Goal: Transaction & Acquisition: Download file/media

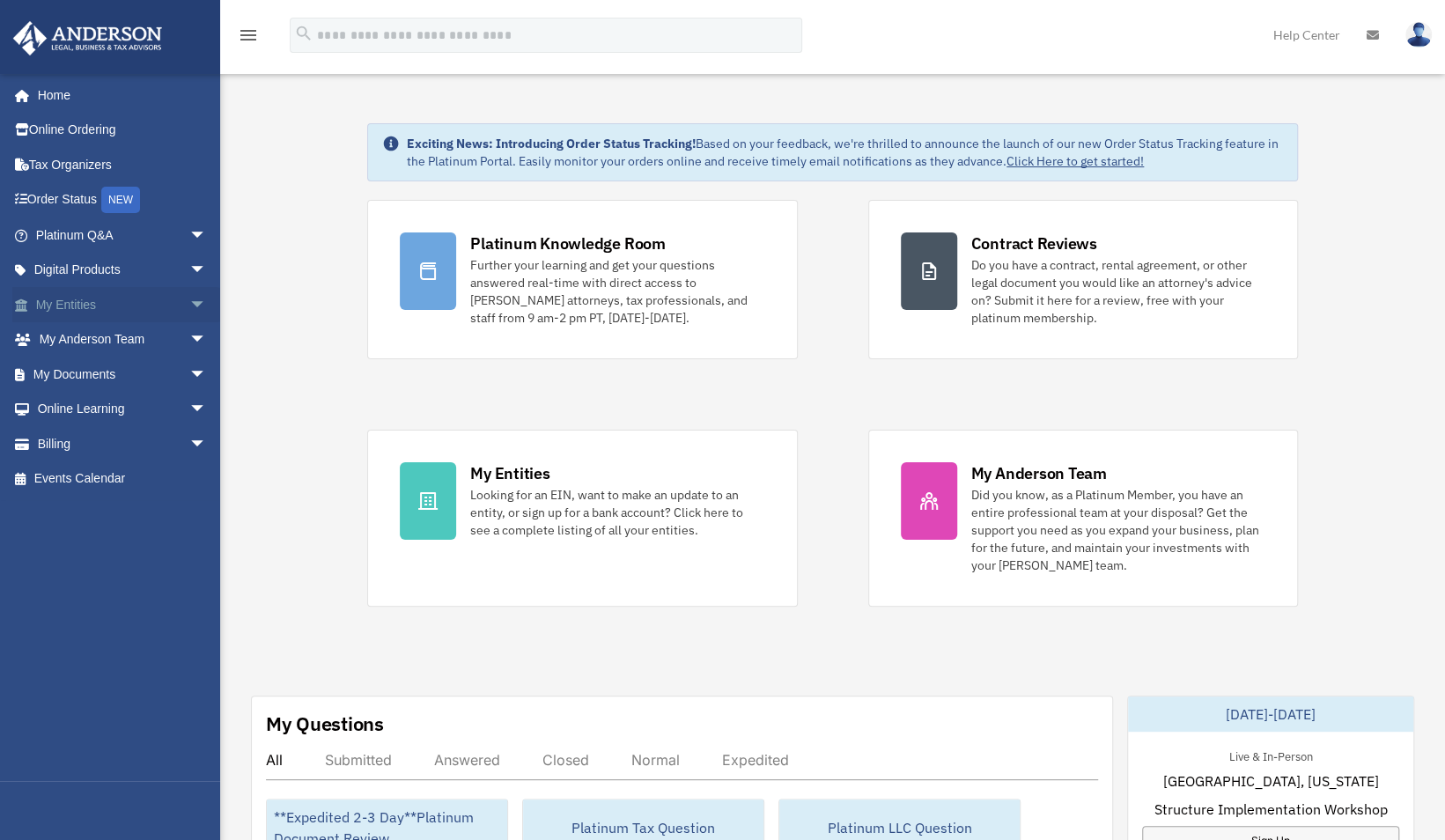
click at [74, 301] on link "My Entities arrow_drop_down" at bounding box center [123, 304] width 221 height 35
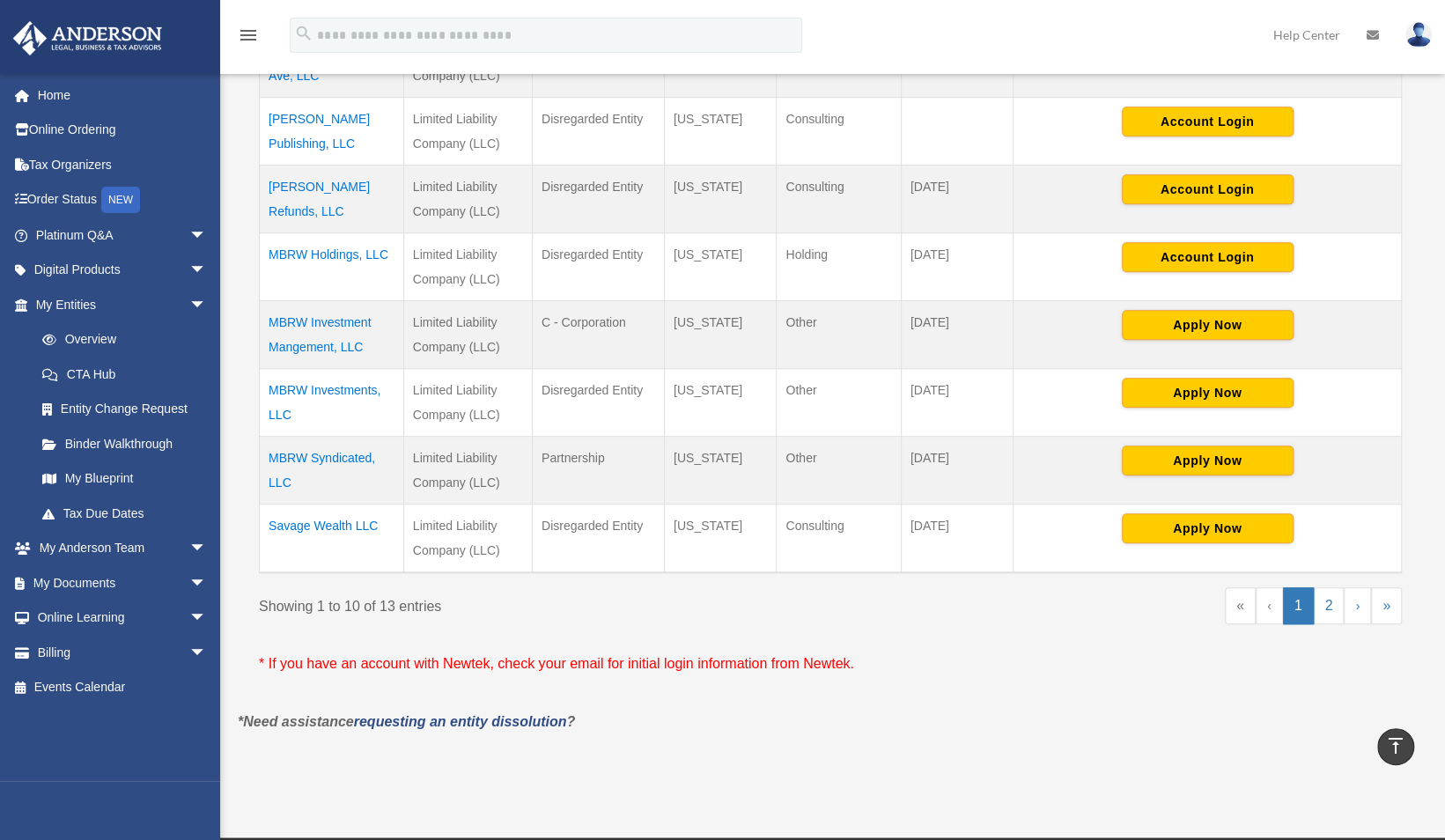
scroll to position [618, 0]
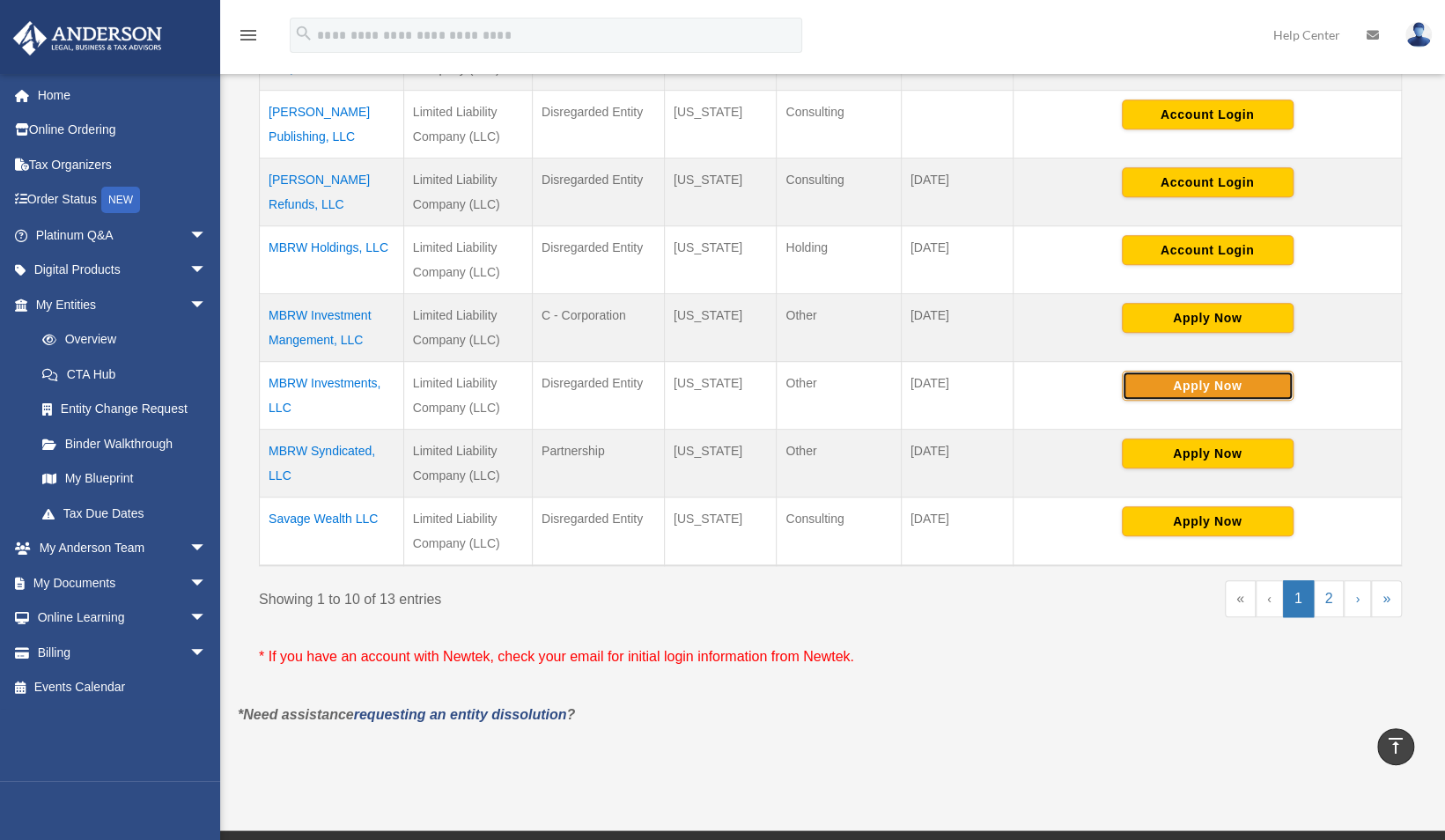
click at [1225, 385] on button "Apply Now" at bounding box center [1207, 385] width 171 height 30
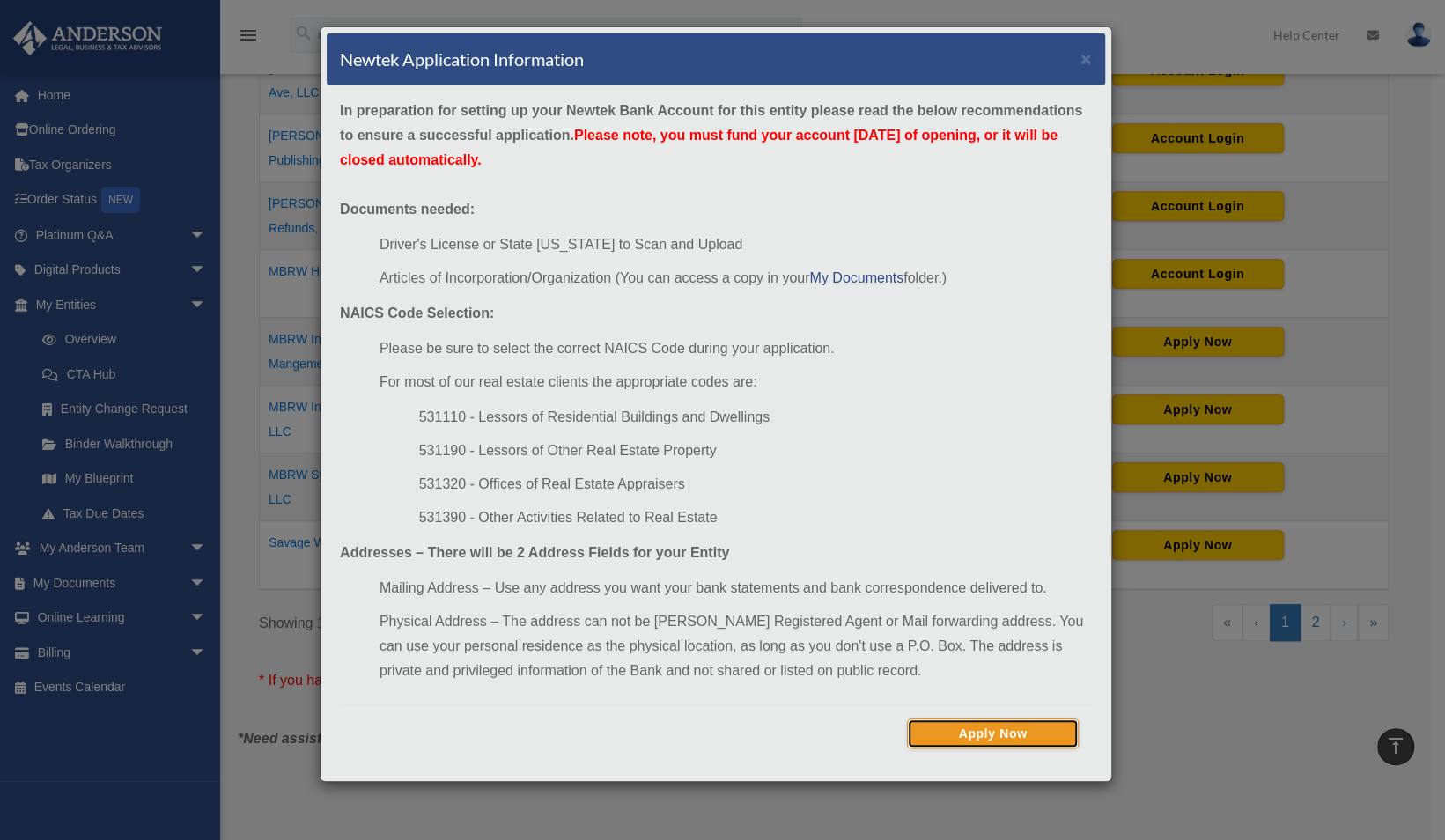
click at [998, 729] on button "Apply Now" at bounding box center [993, 733] width 171 height 30
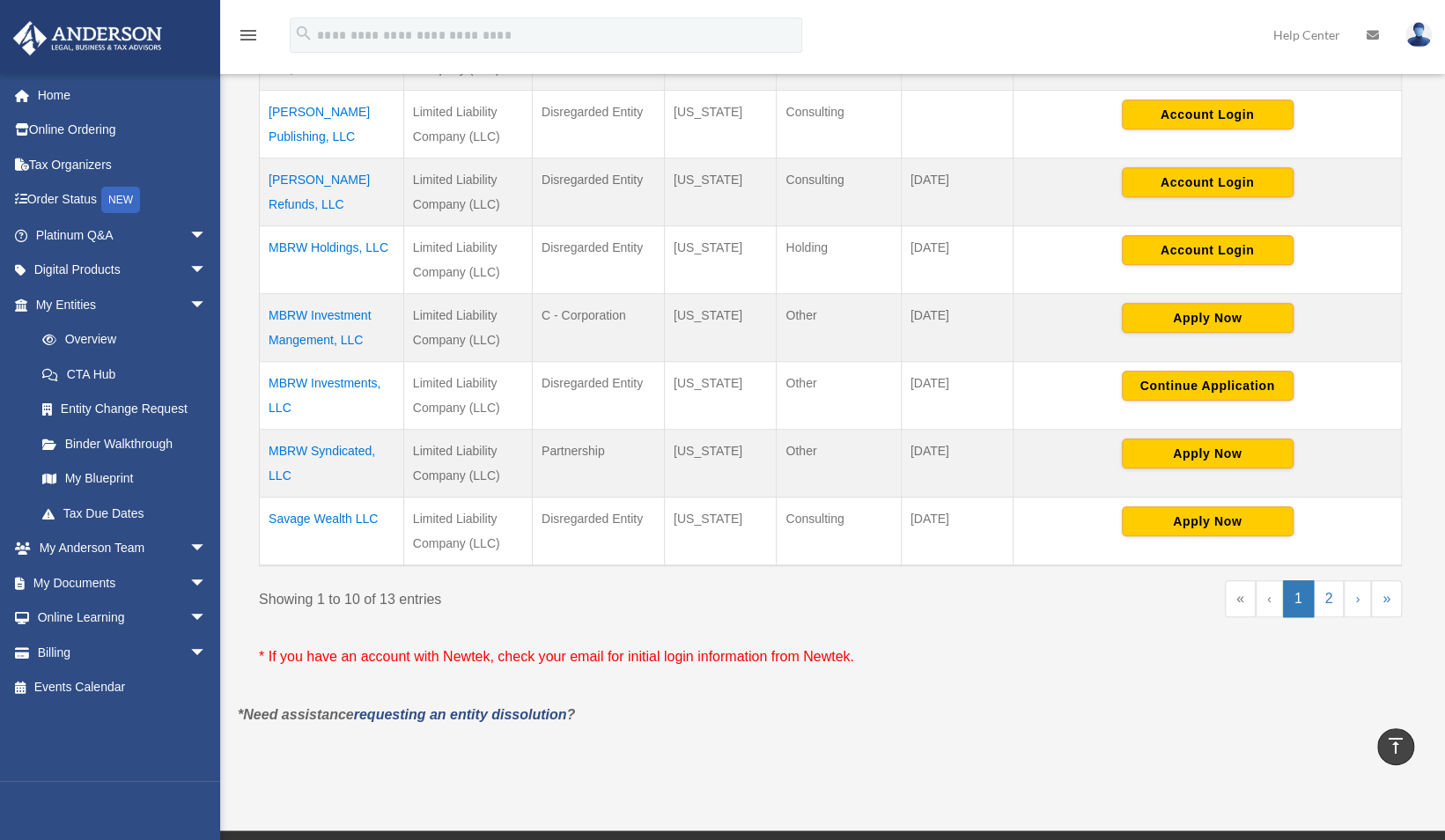
scroll to position [618, 0]
click at [338, 375] on td "MBRW Investments, LLC" at bounding box center [332, 395] width 144 height 68
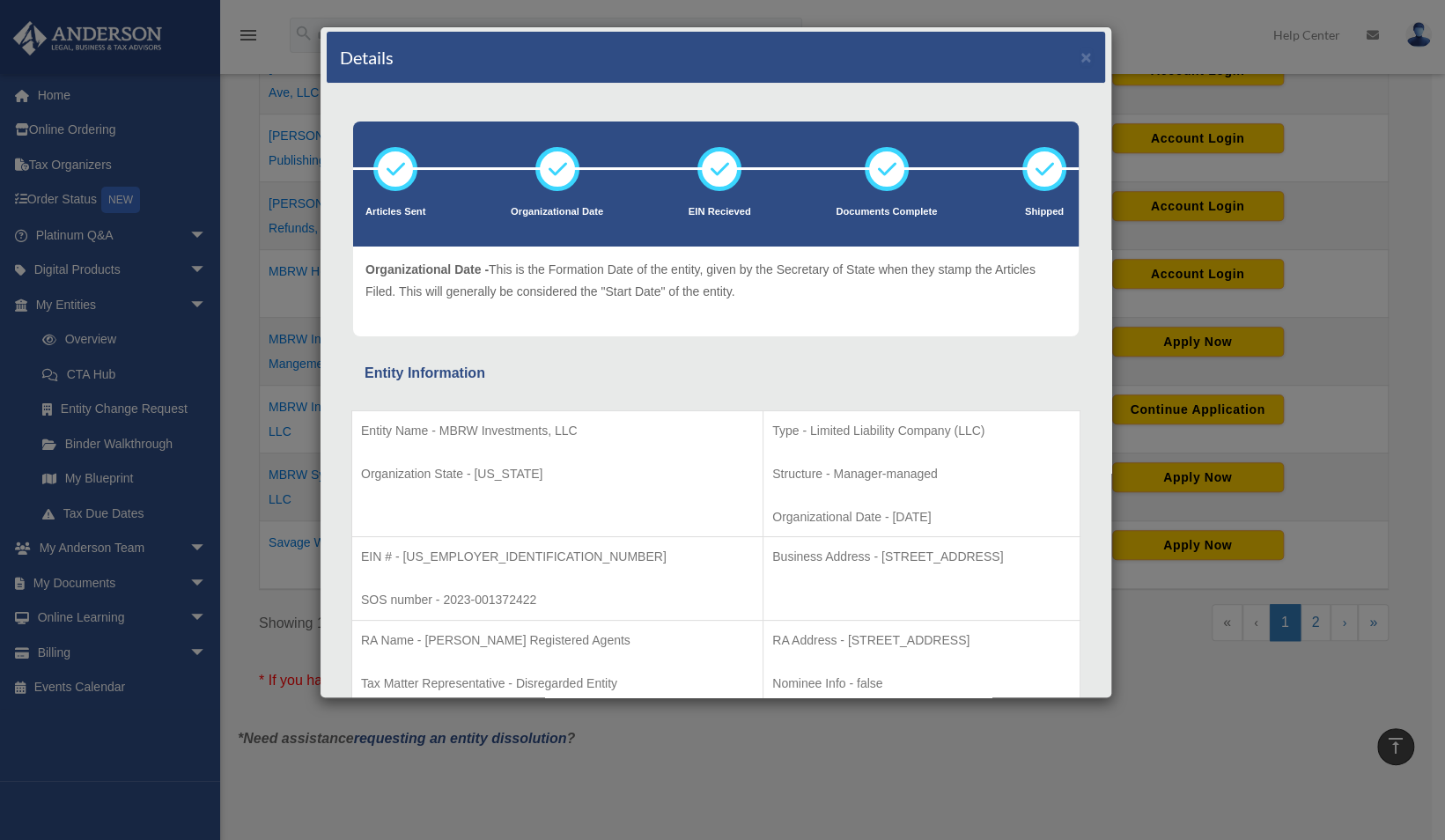
scroll to position [0, 0]
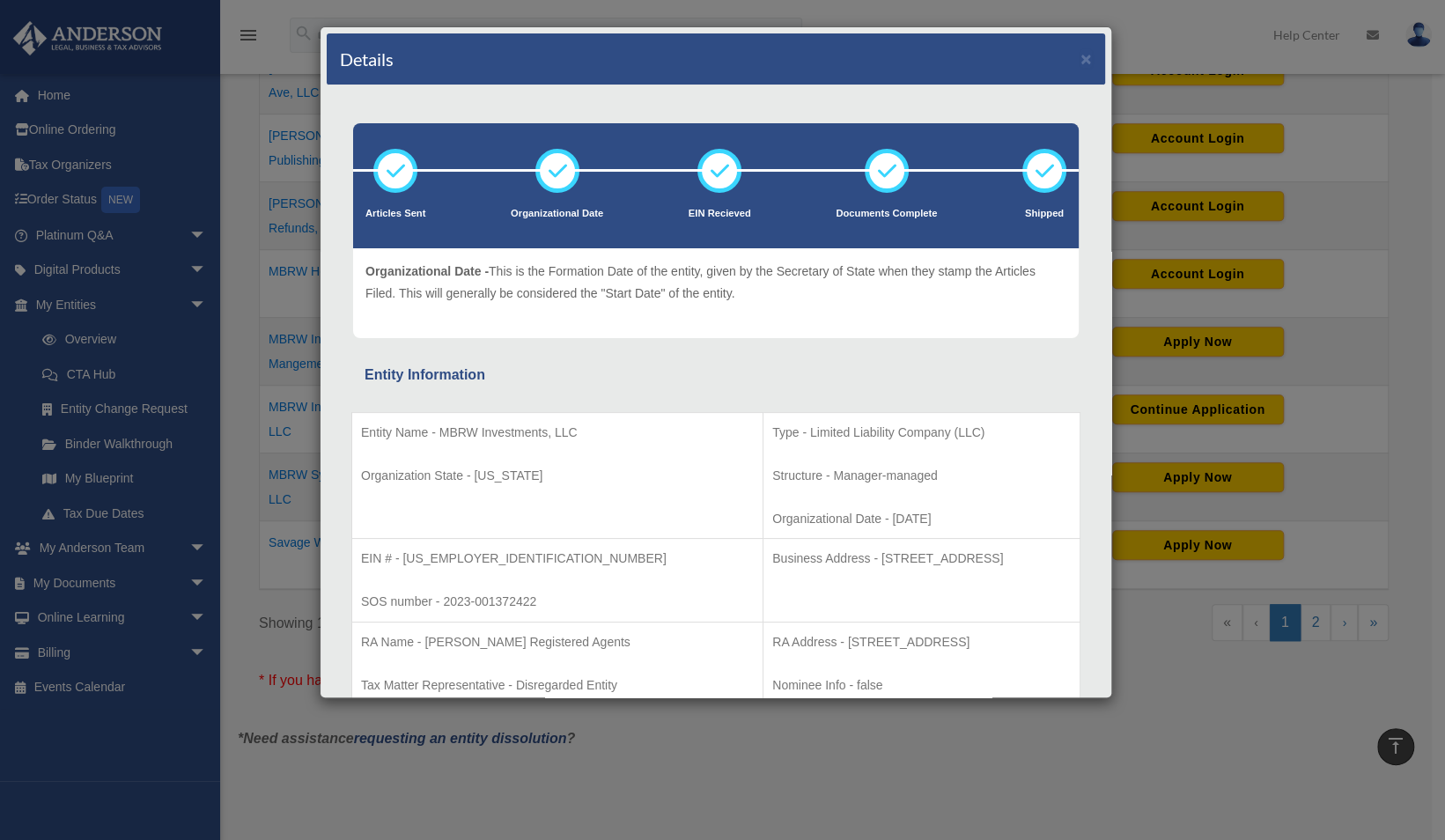
click at [114, 626] on div "Details × Articles Sent Organizational Date" at bounding box center [722, 420] width 1445 height 840
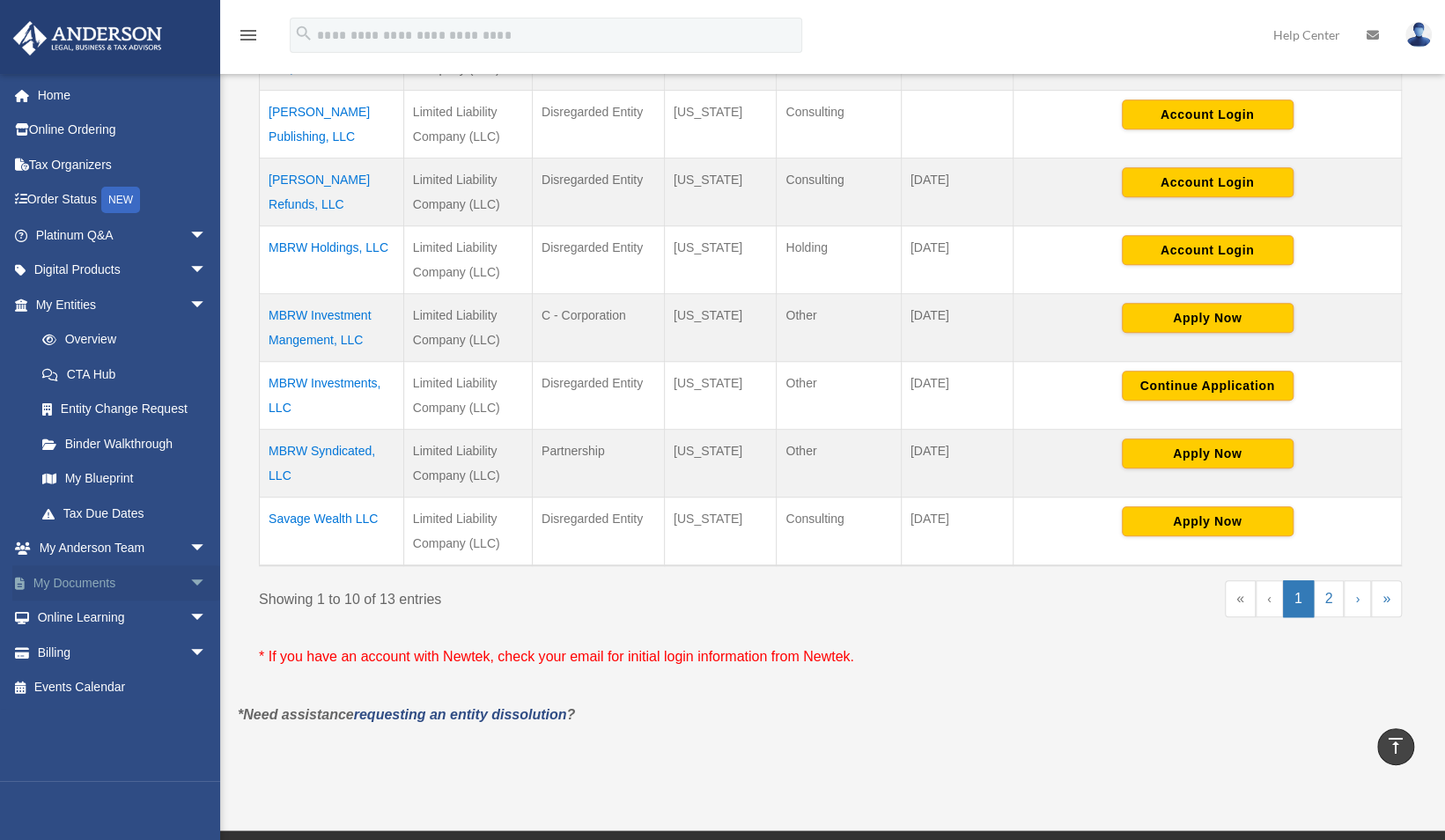
click at [111, 584] on link "My Documents arrow_drop_down" at bounding box center [123, 582] width 221 height 35
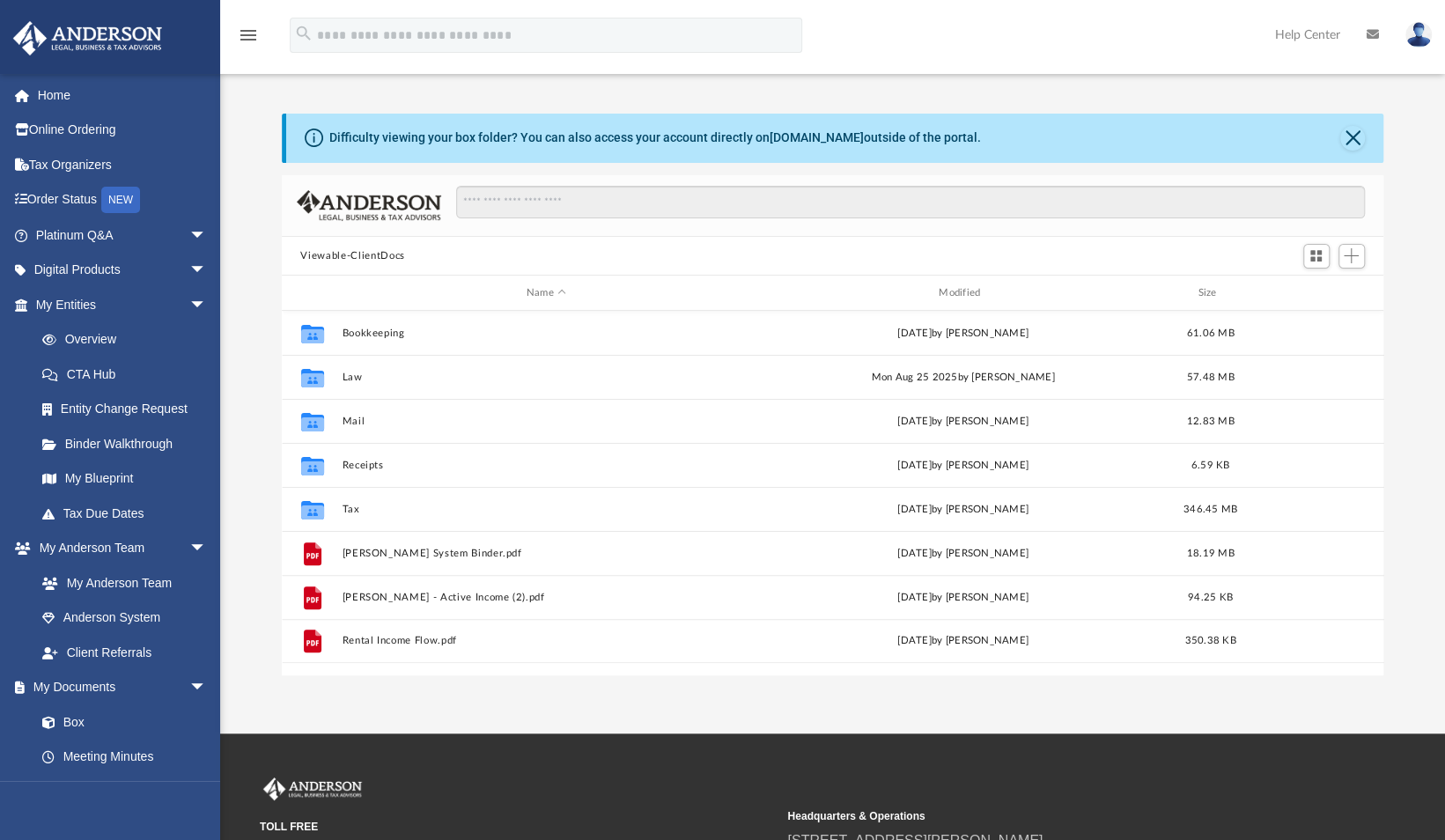
scroll to position [1, 0]
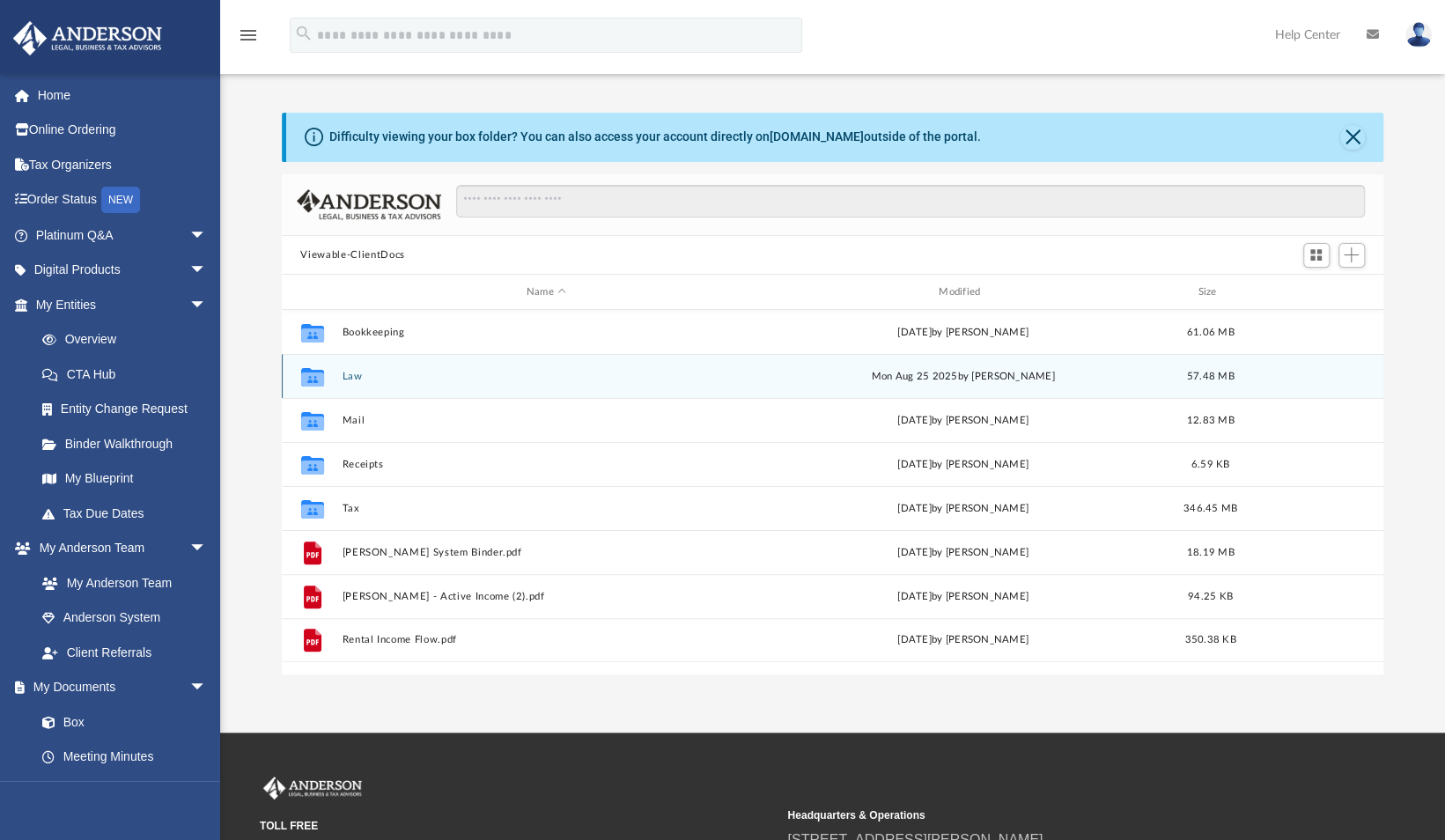
click at [351, 382] on div "Collaborated Folder Law [DATE] by [PERSON_NAME] 57.48 MB" at bounding box center [833, 375] width 1102 height 44
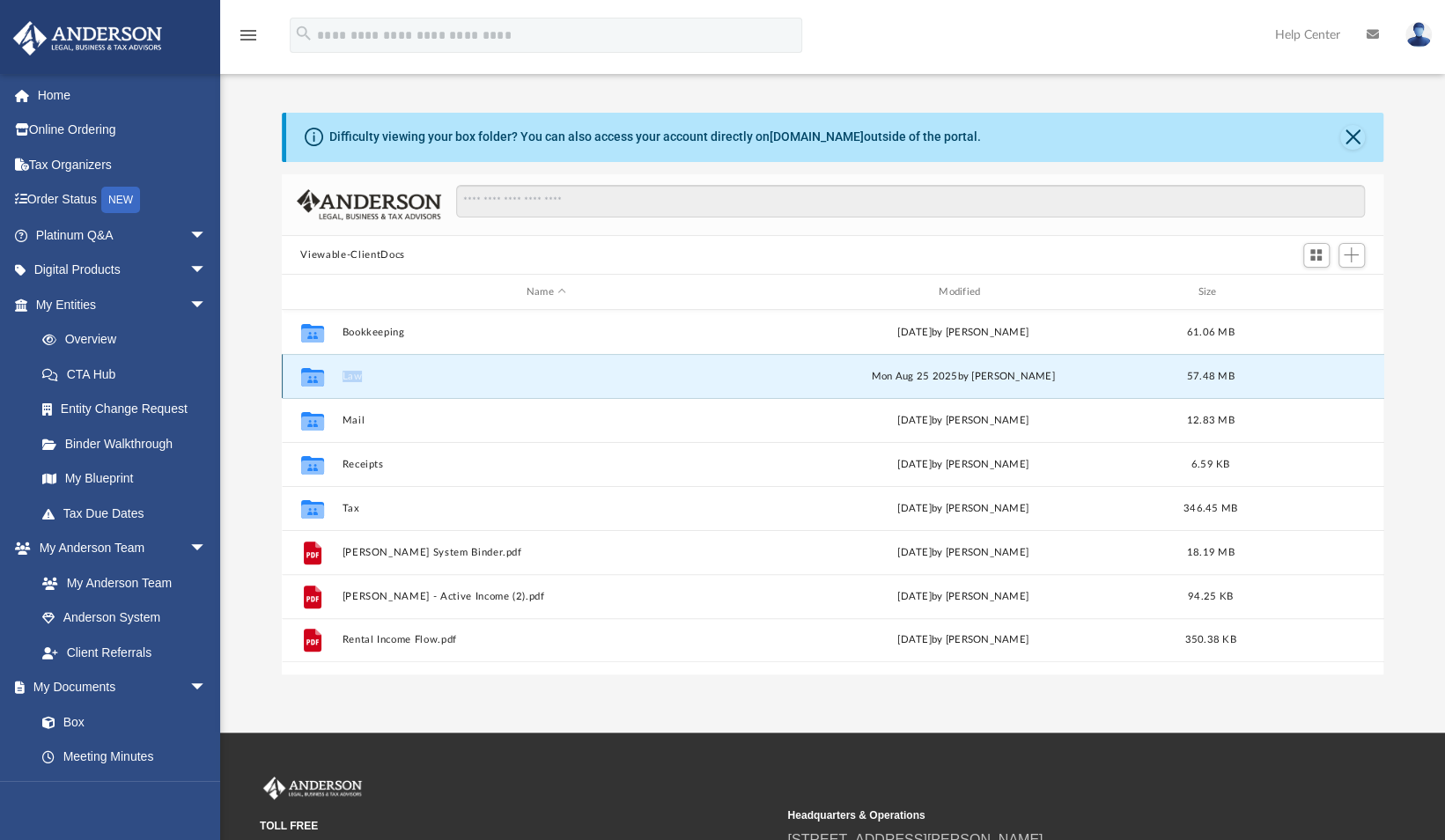
click at [351, 382] on div "Collaborated Folder Law [DATE] by [PERSON_NAME] 57.48 MB" at bounding box center [833, 375] width 1102 height 44
drag, startPoint x: 351, startPoint y: 382, endPoint x: 351, endPoint y: 366, distance: 16.0
click at [351, 366] on div "Collaborated Folder Law [DATE] by [PERSON_NAME] 57.48 MB" at bounding box center [833, 375] width 1102 height 44
drag, startPoint x: 351, startPoint y: 366, endPoint x: 340, endPoint y: 376, distance: 14.9
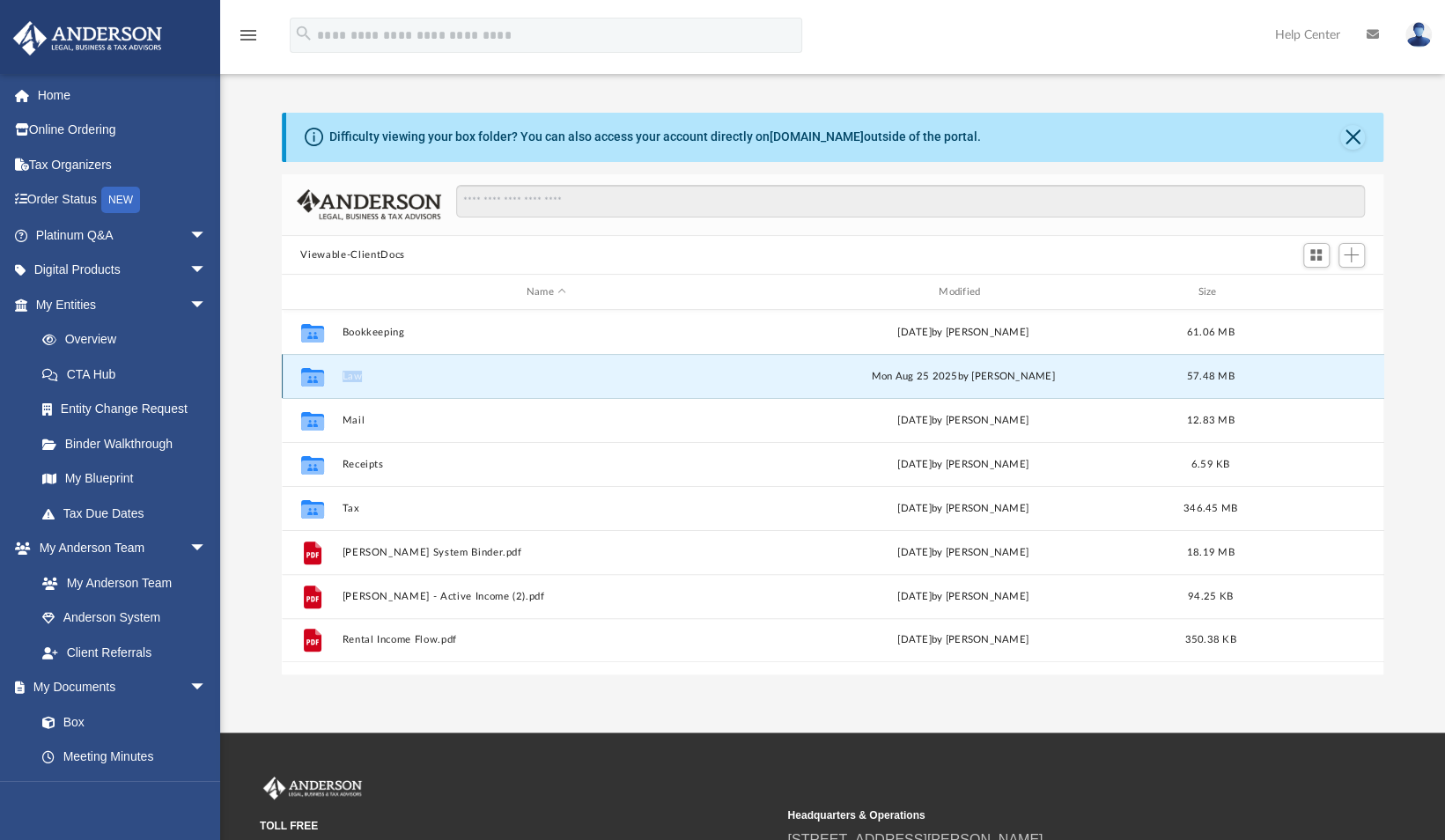
click at [340, 376] on div "Collaborated Folder Law [DATE] by [PERSON_NAME] 57.48 MB" at bounding box center [833, 375] width 1102 height 44
drag, startPoint x: 340, startPoint y: 376, endPoint x: 312, endPoint y: 373, distance: 28.2
click at [312, 373] on icon "grid" at bounding box center [312, 379] width 23 height 14
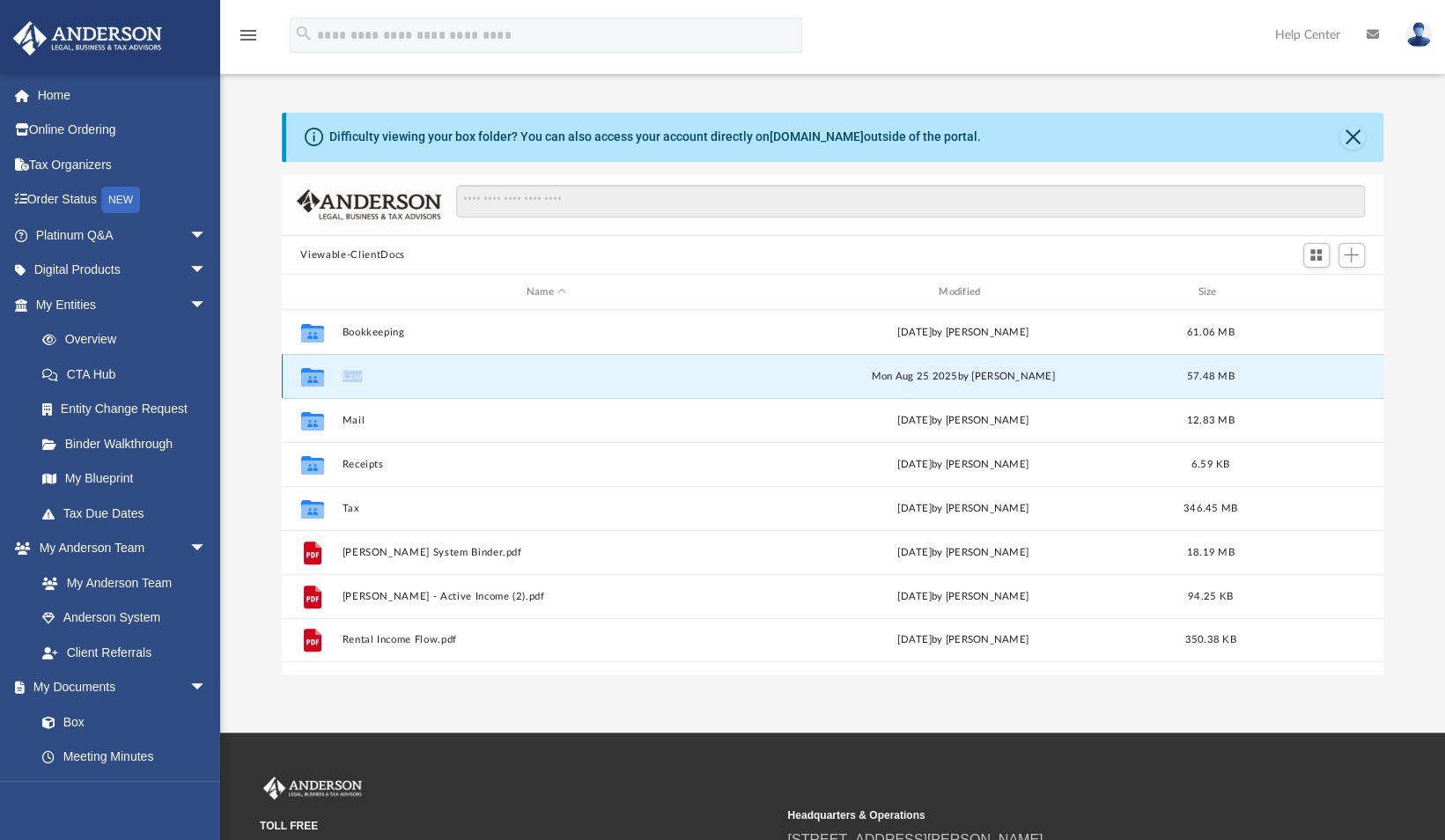
click at [356, 373] on button "Law" at bounding box center [546, 375] width 409 height 12
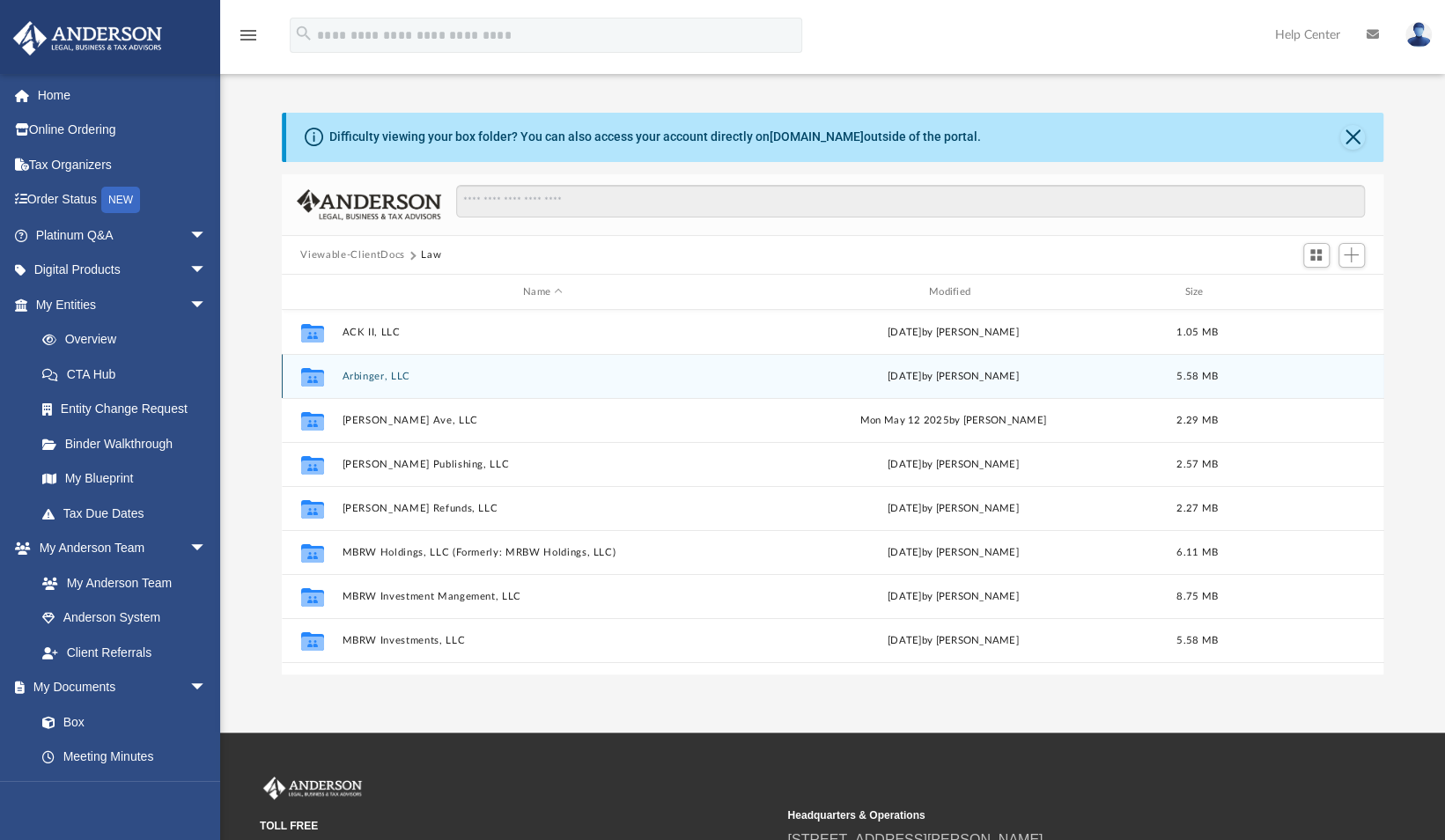
click at [315, 377] on icon "grid" at bounding box center [312, 379] width 23 height 14
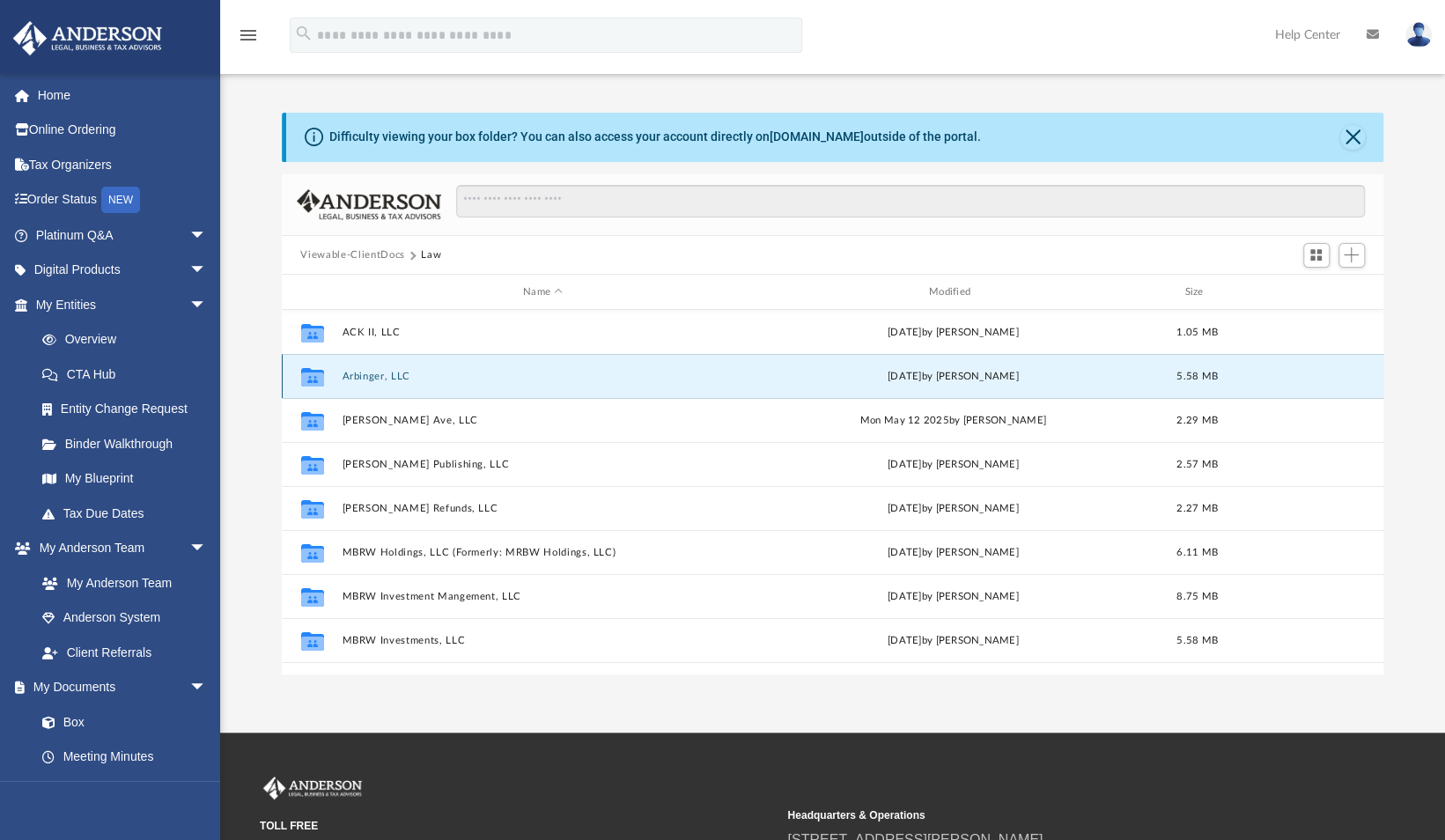
click at [315, 377] on icon "grid" at bounding box center [312, 379] width 23 height 14
click at [315, 377] on g "grid" at bounding box center [312, 377] width 23 height 19
click at [315, 377] on icon "grid" at bounding box center [312, 379] width 23 height 14
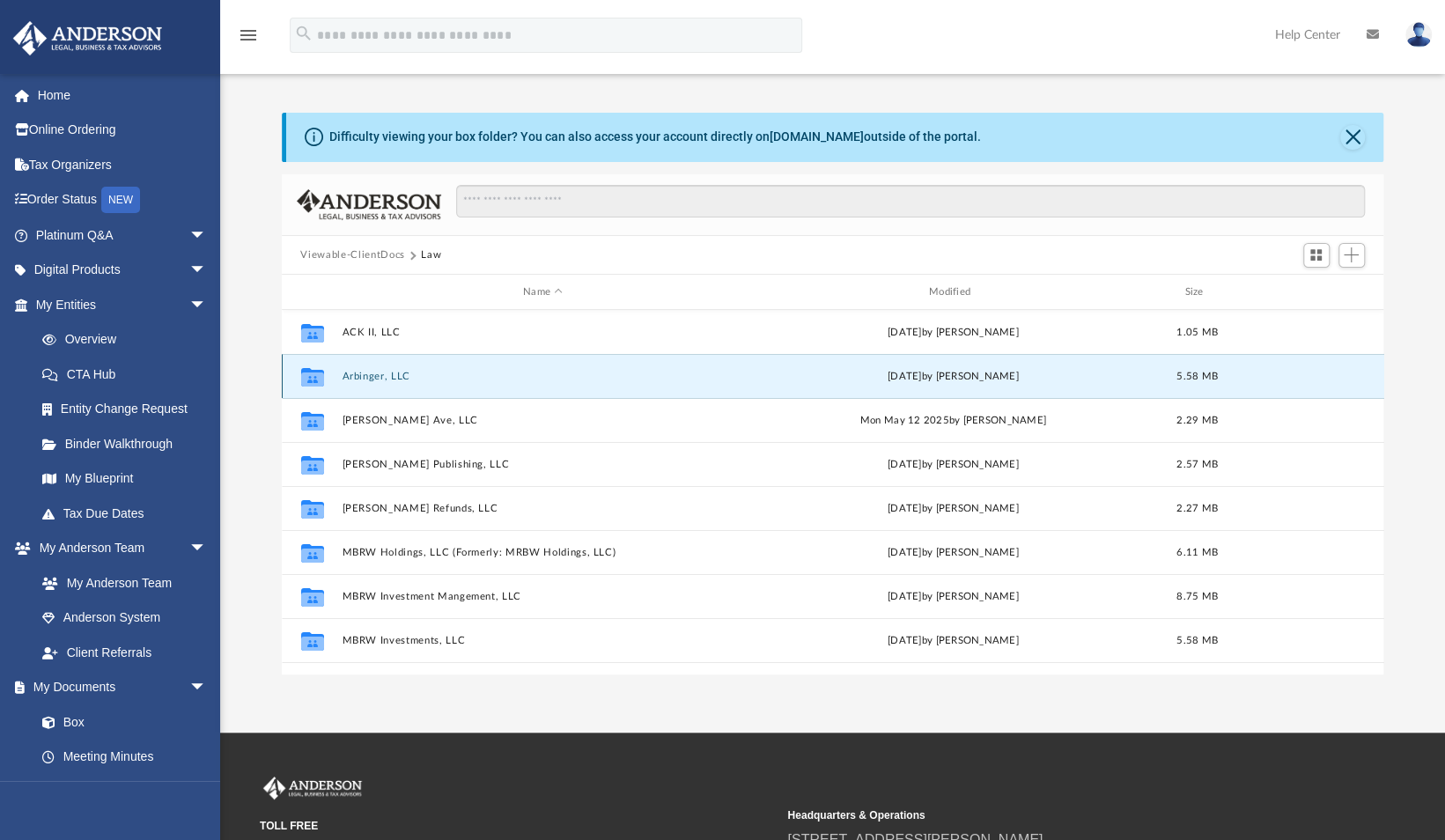
click at [354, 375] on button "Arbinger, LLC" at bounding box center [542, 375] width 402 height 12
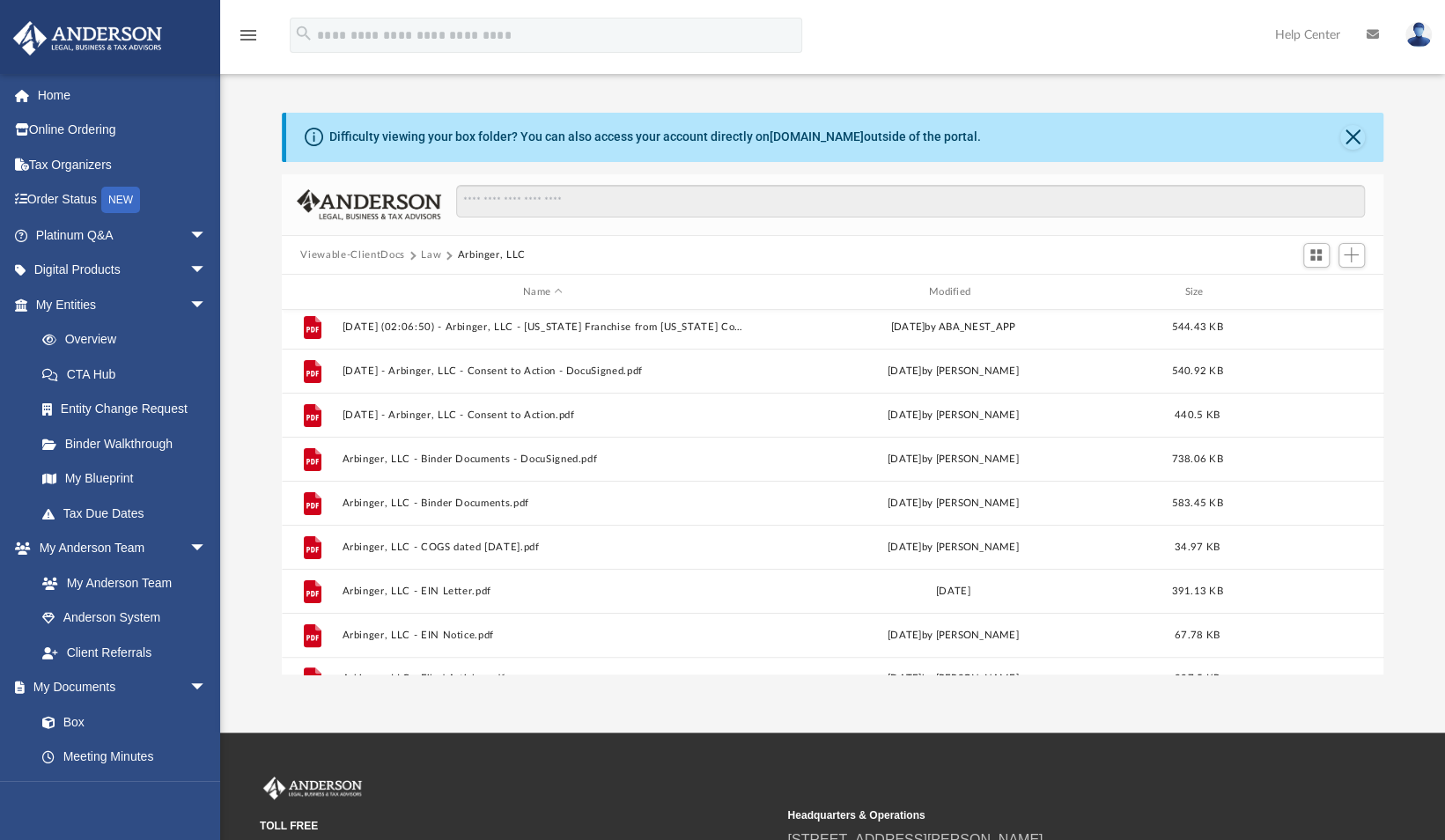
scroll to position [250, 0]
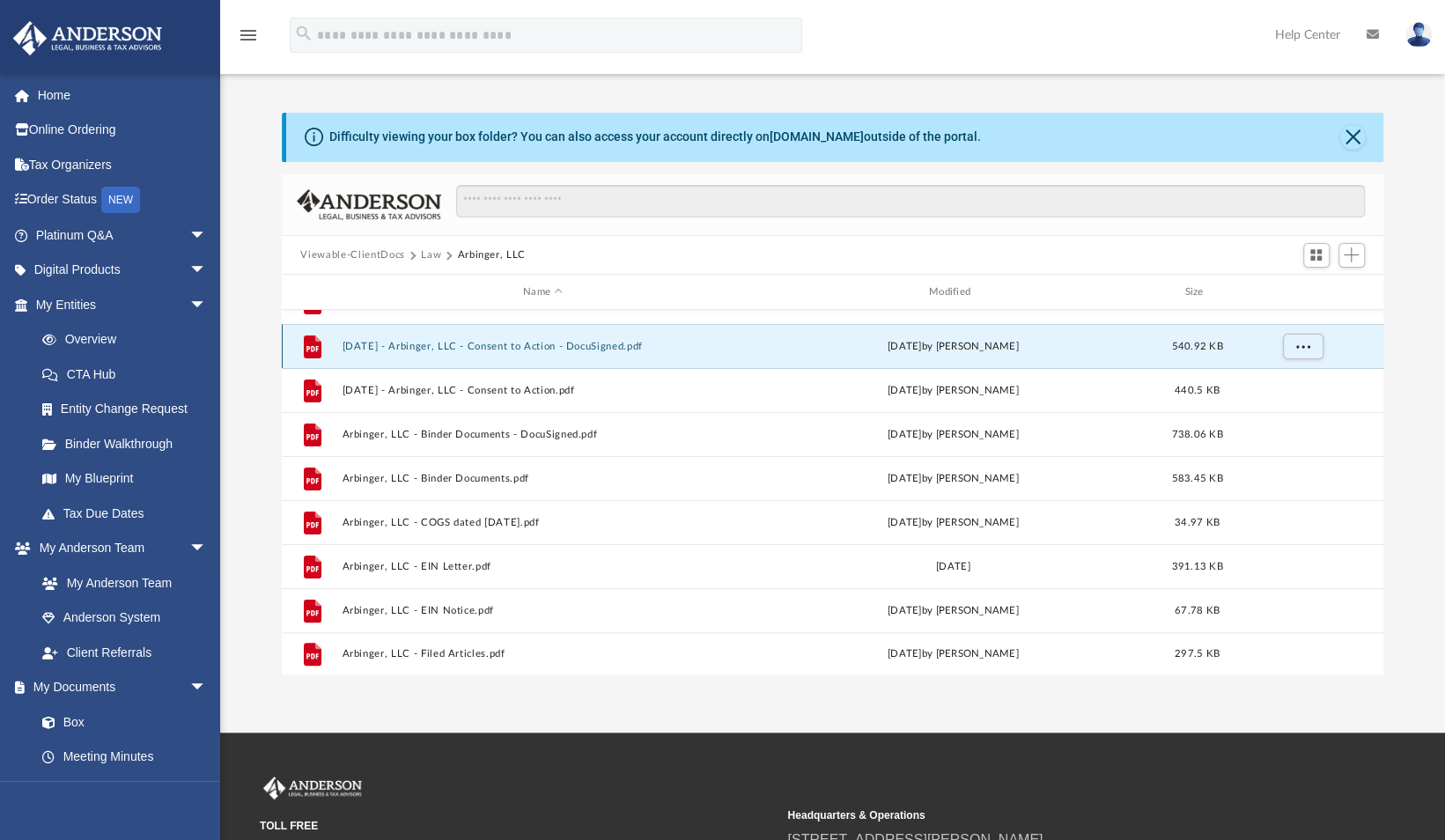
click at [607, 342] on button "[DATE] - Arbinger, LLC - Consent to Action - DocuSigned.pdf" at bounding box center [542, 346] width 402 height 12
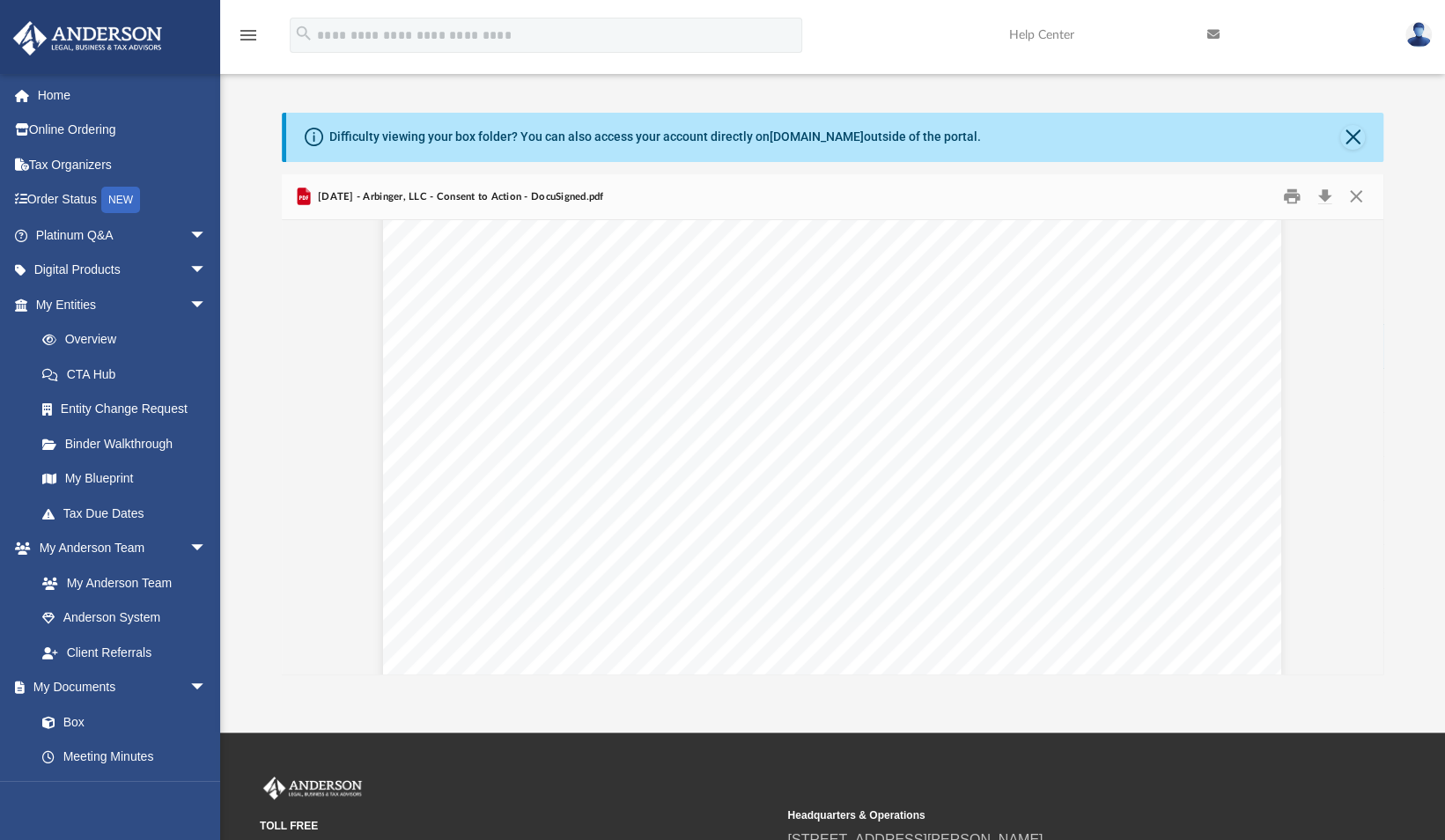
scroll to position [0, 0]
click at [1364, 440] on button "Preview" at bounding box center [1364, 447] width 38 height 49
click at [1352, 199] on button "Close" at bounding box center [1356, 196] width 32 height 28
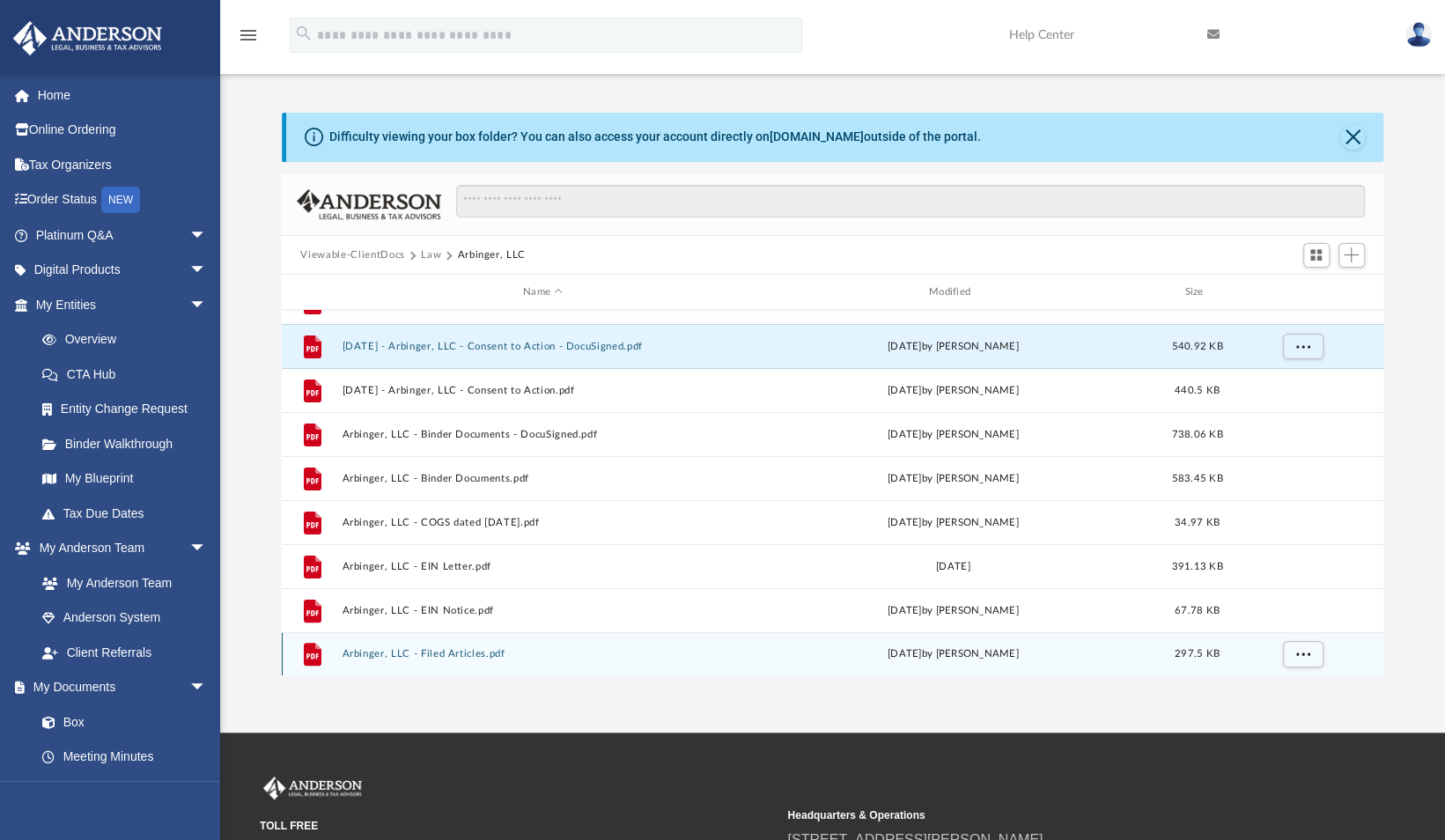
click at [438, 653] on button "Arbinger, LLC - Filed Articles.pdf" at bounding box center [542, 654] width 402 height 12
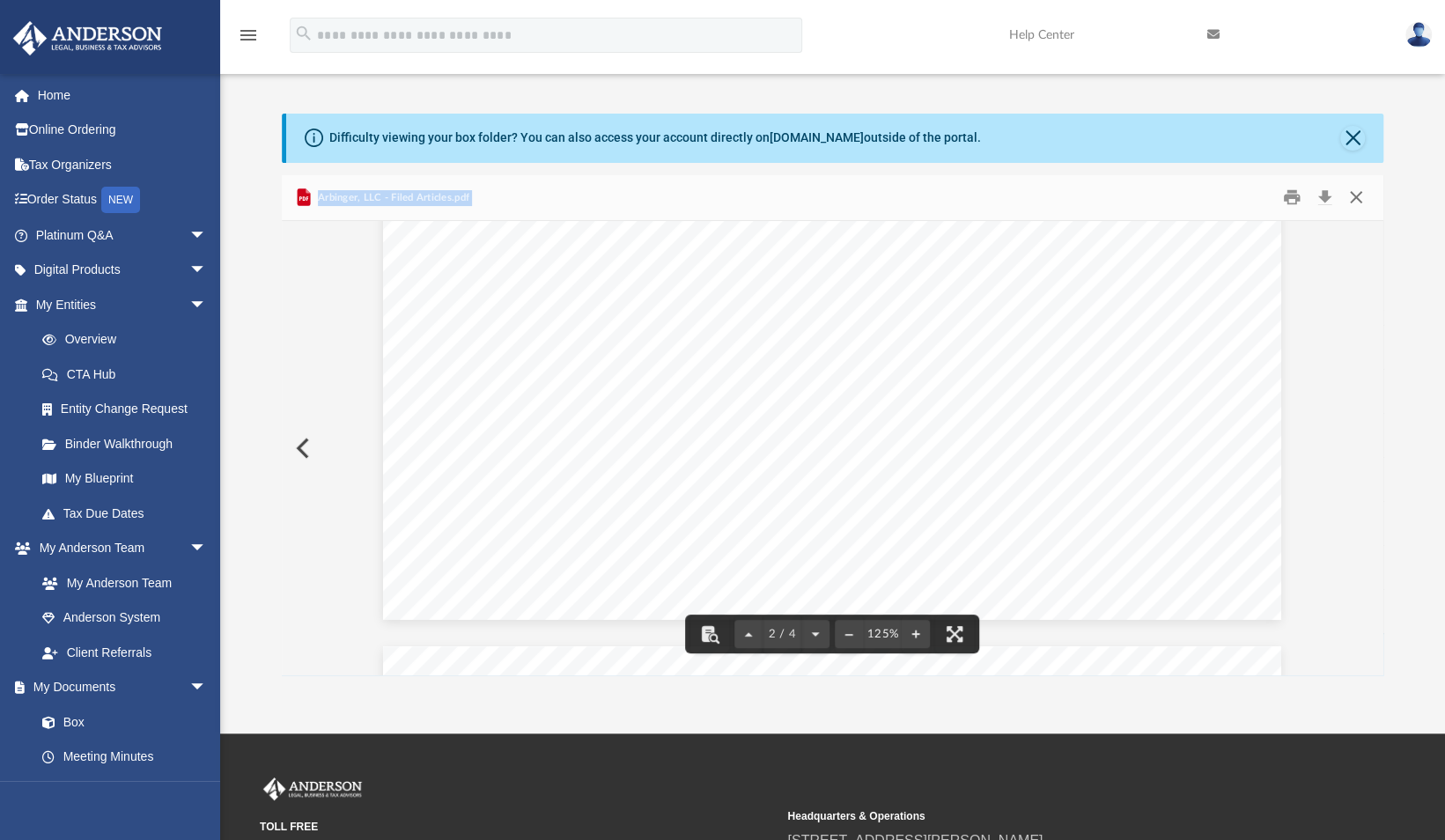
click at [1358, 194] on button "Close" at bounding box center [1356, 197] width 32 height 28
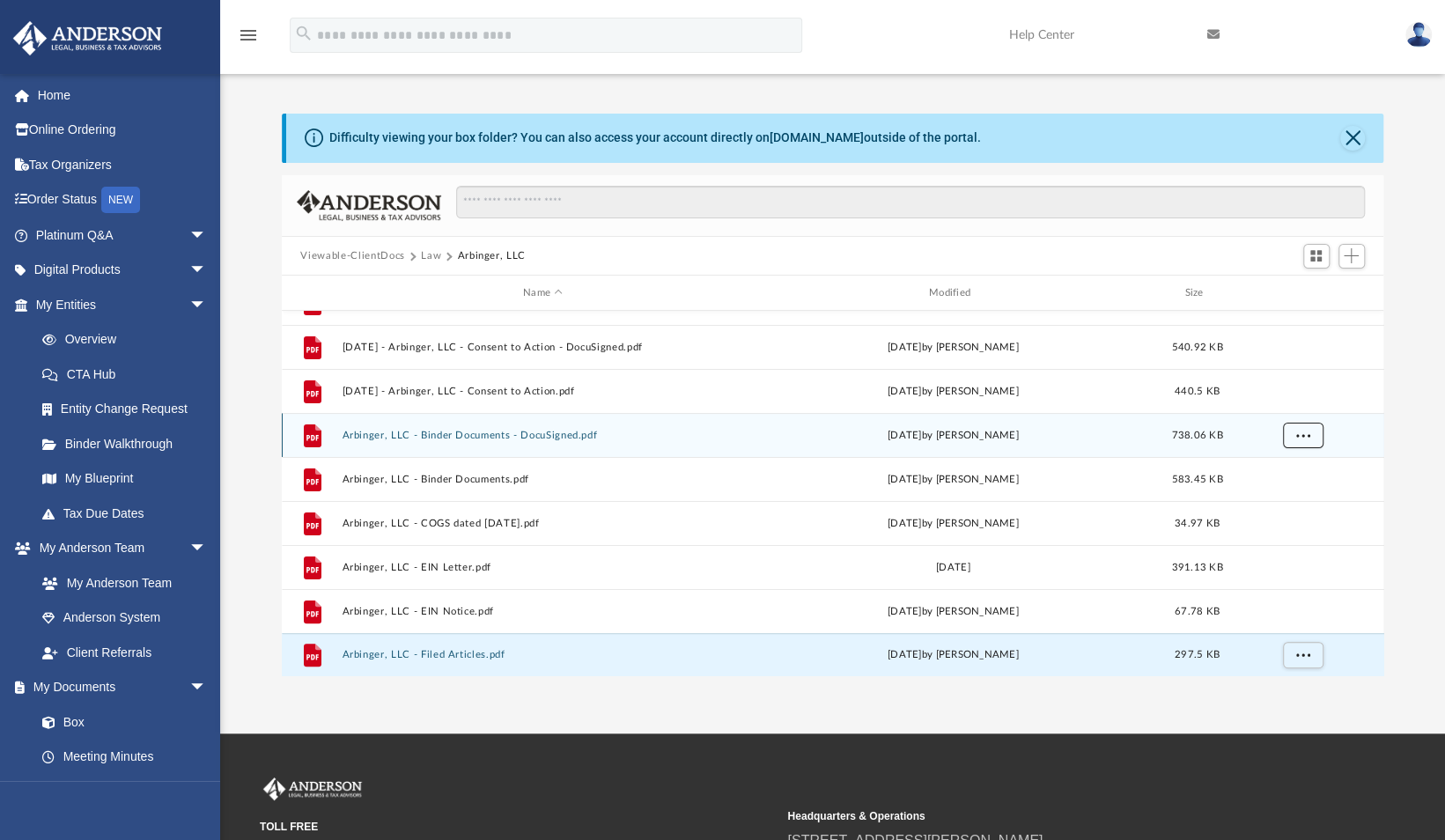
click at [1300, 433] on span "More options" at bounding box center [1302, 435] width 14 height 10
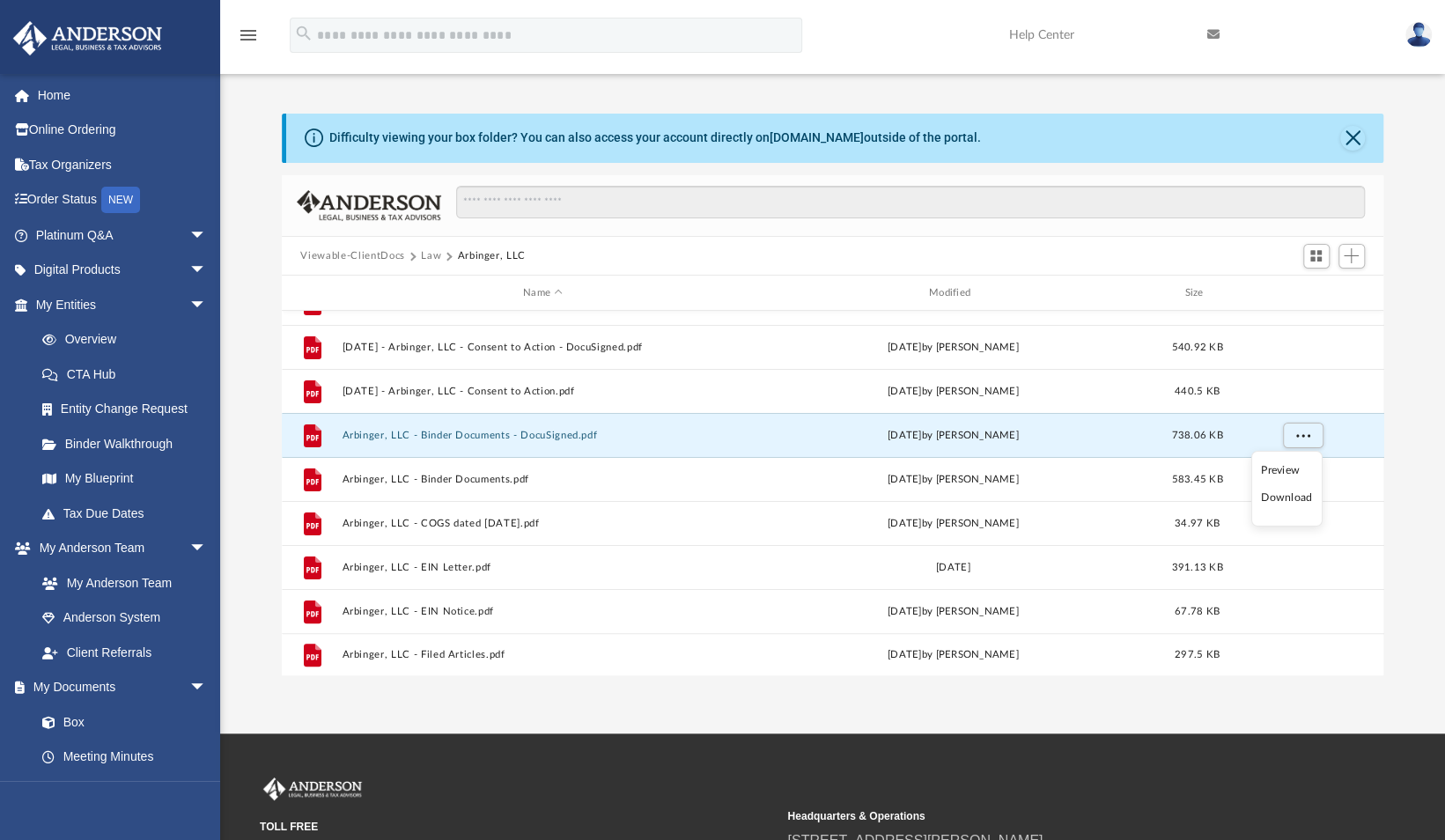
click at [1291, 498] on li "Download" at bounding box center [1285, 498] width 51 height 19
click at [428, 251] on button "Law" at bounding box center [431, 256] width 21 height 16
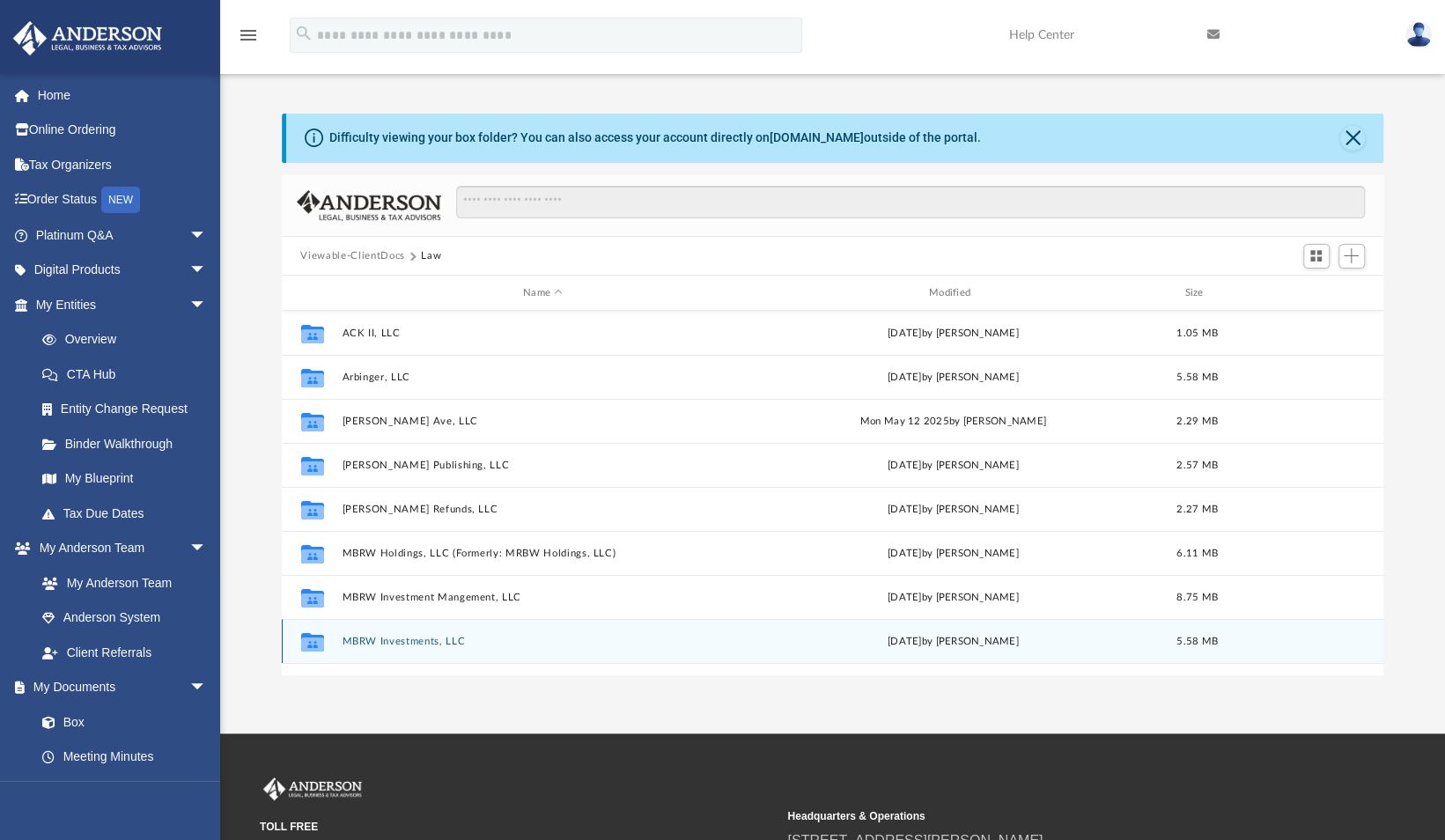
click at [434, 639] on button "MBRW Investments, LLC" at bounding box center [542, 641] width 402 height 12
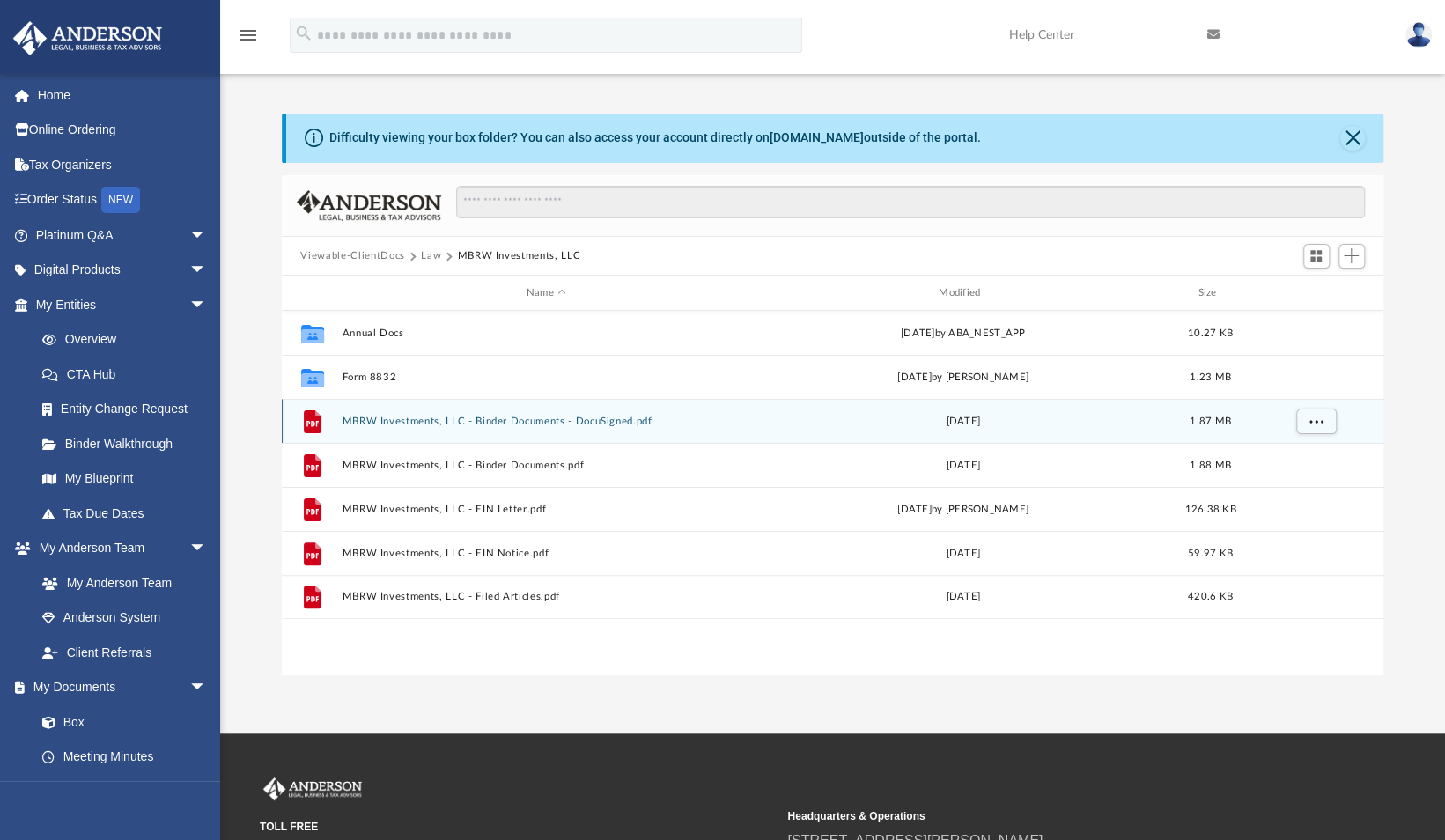
click at [581, 423] on button "MBRW Investments, LLC - Binder Documents - DocuSigned.pdf" at bounding box center [546, 421] width 409 height 12
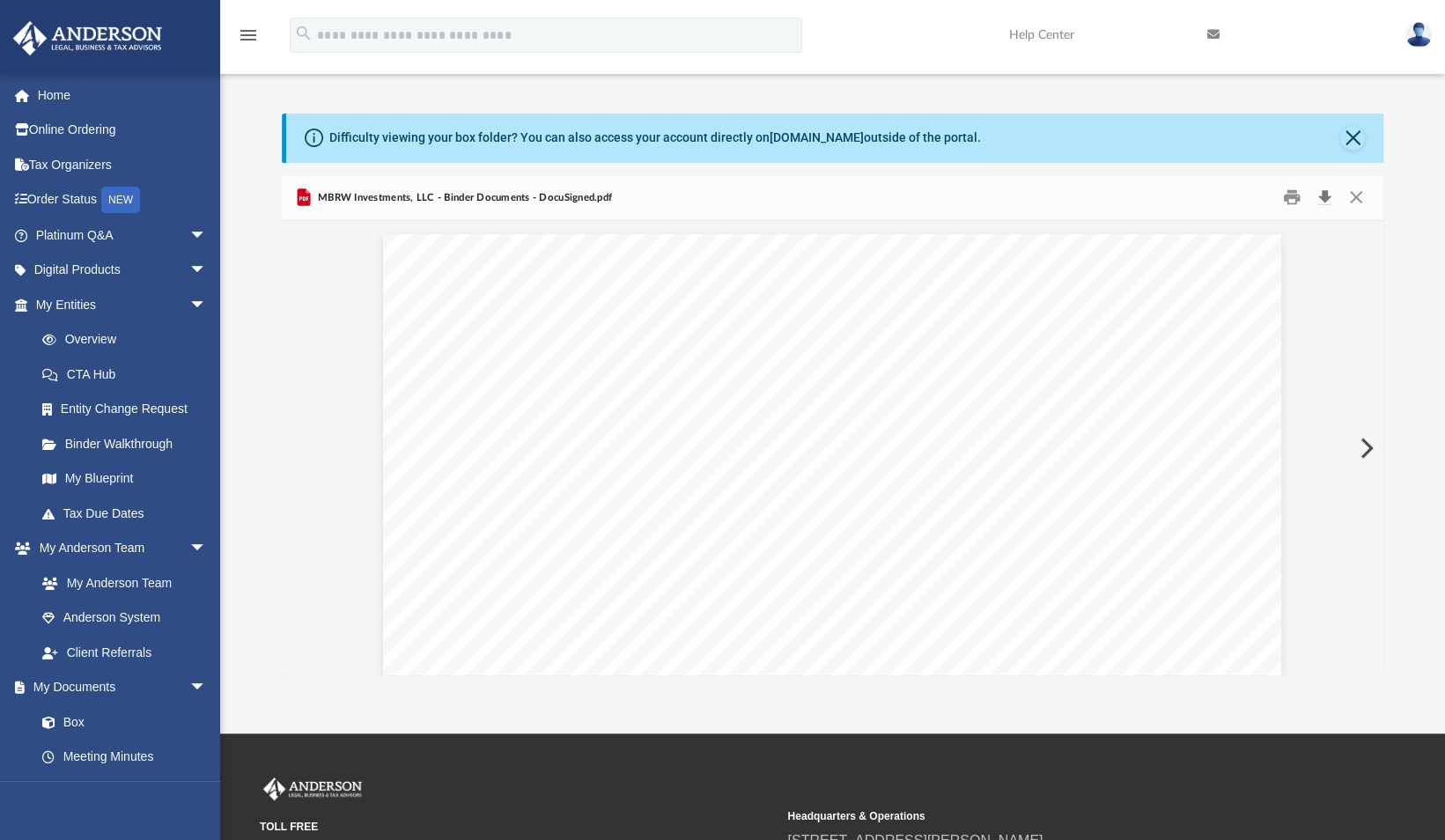
click at [1328, 194] on button "Download" at bounding box center [1325, 197] width 32 height 28
